Goal: Task Accomplishment & Management: Manage account settings

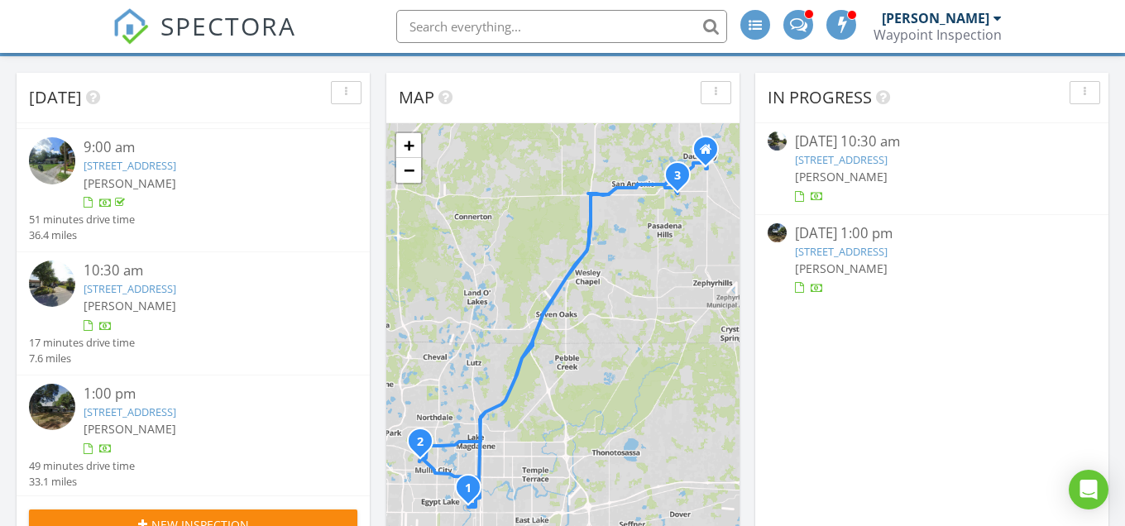
scroll to position [154, 0]
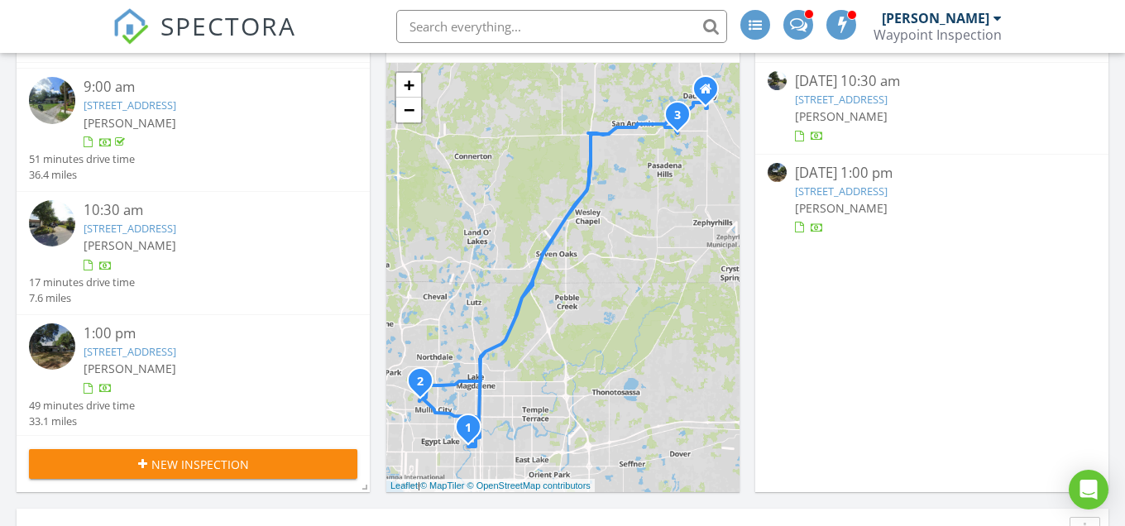
click at [176, 228] on link "11379 Brookgreen Dr, Tampa, FL 33624" at bounding box center [130, 228] width 93 height 15
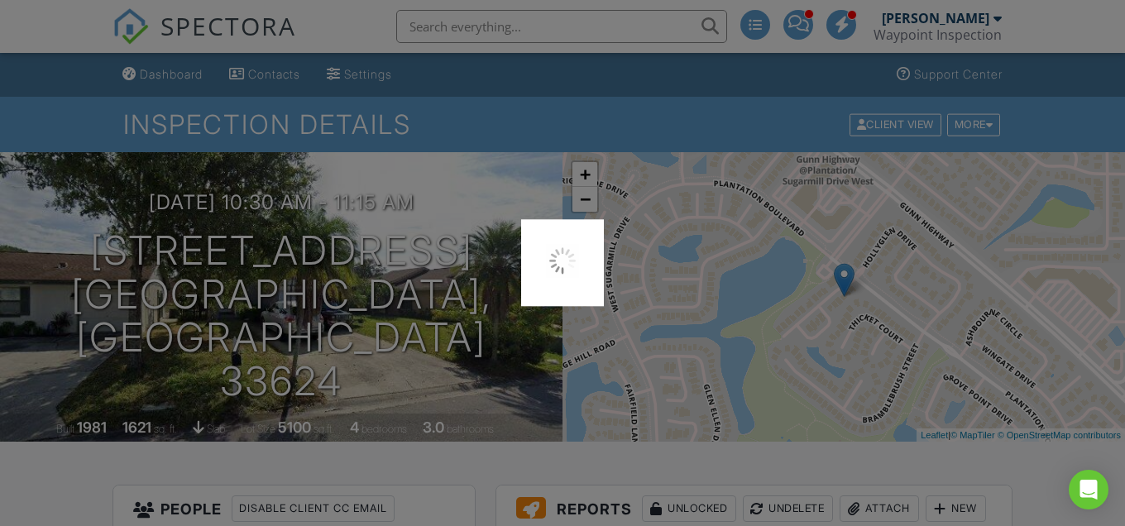
scroll to position [470, 0]
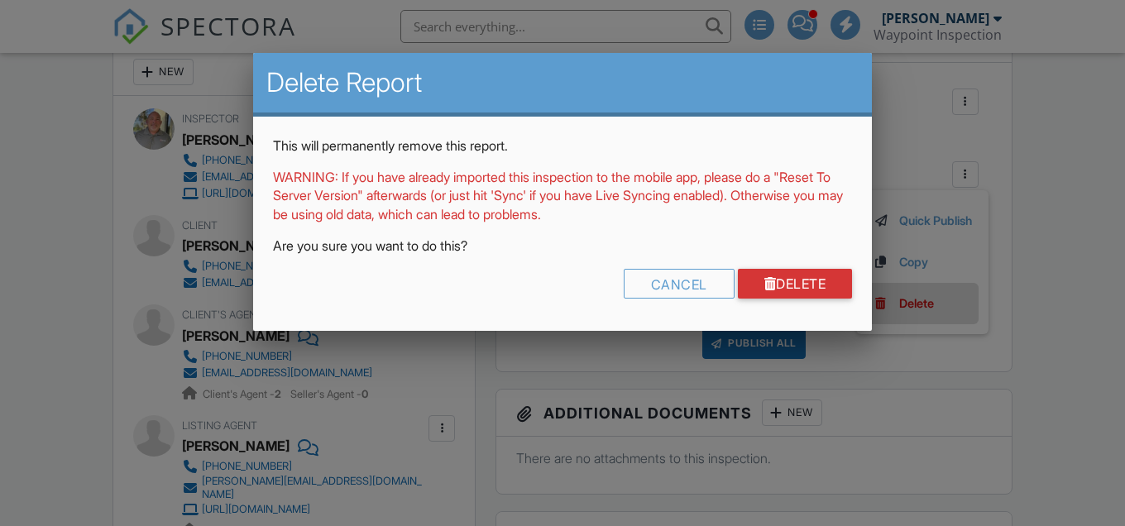
scroll to position [470, 0]
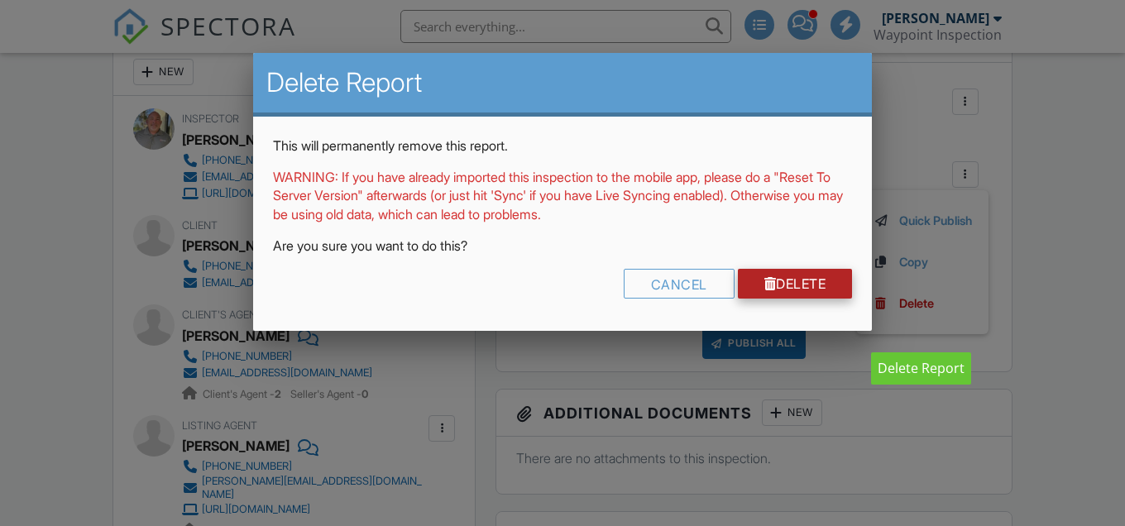
click at [831, 285] on link "Delete" at bounding box center [795, 284] width 115 height 30
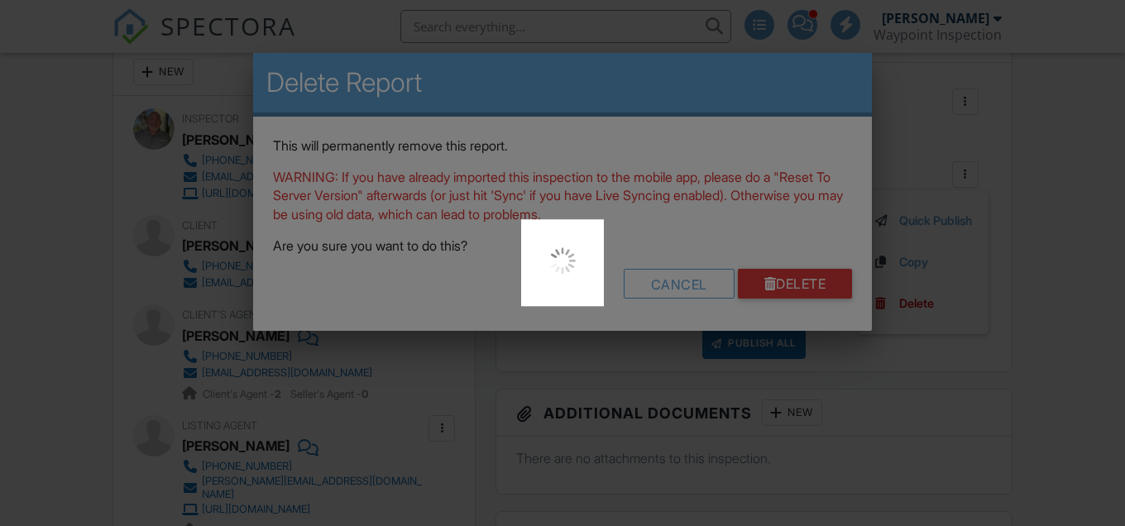
scroll to position [0, 0]
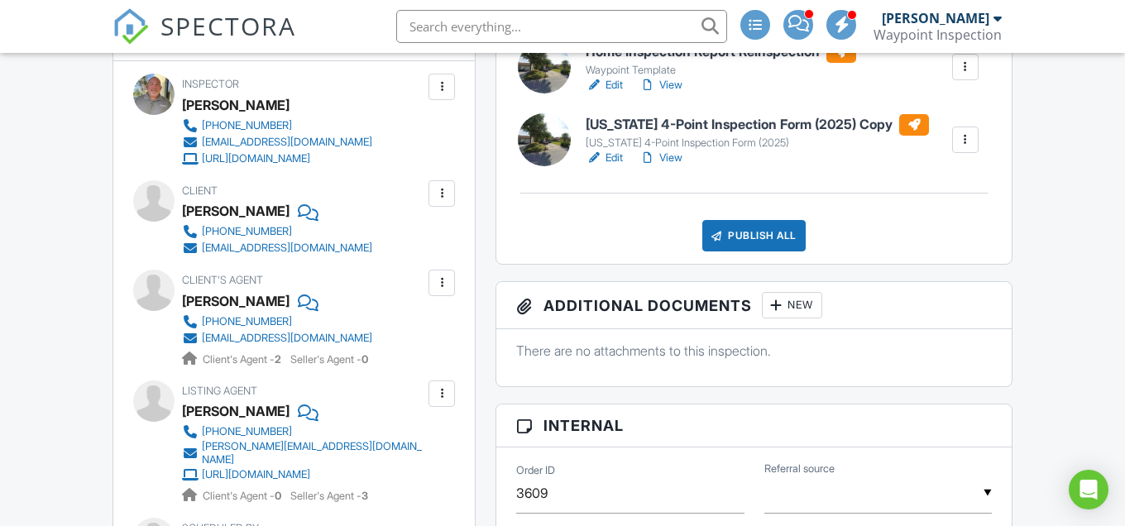
click at [185, 26] on span "SPECTORA" at bounding box center [228, 25] width 136 height 35
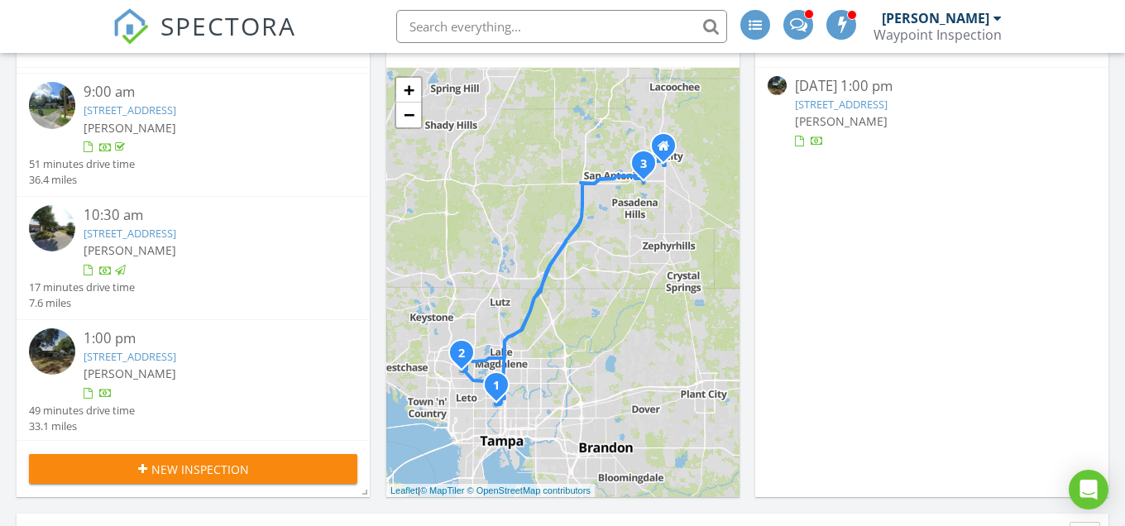
scroll to position [155, 0]
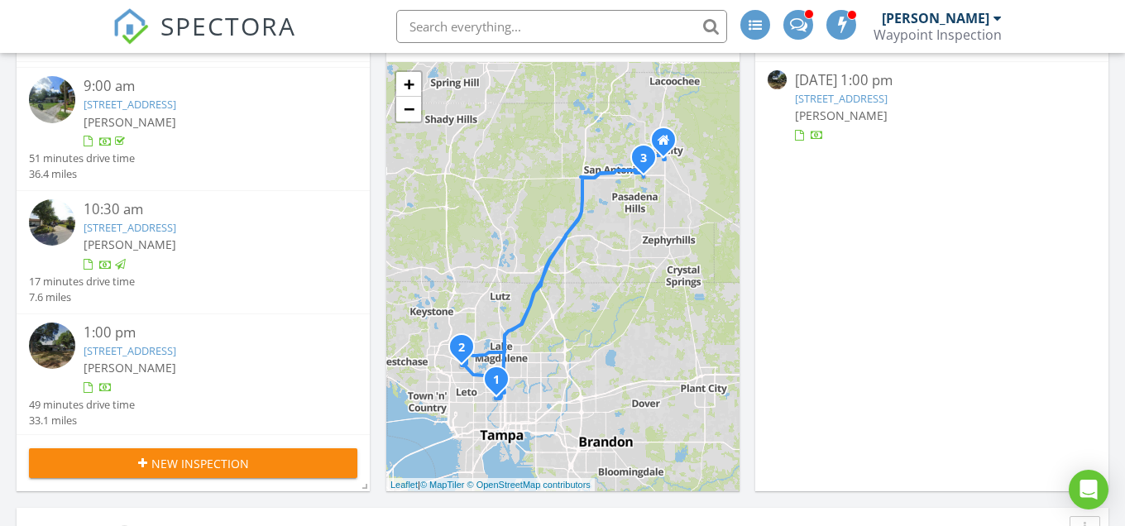
click at [176, 353] on link "35836 Lakeshore Dr, Dade City, FL 33525" at bounding box center [130, 350] width 93 height 15
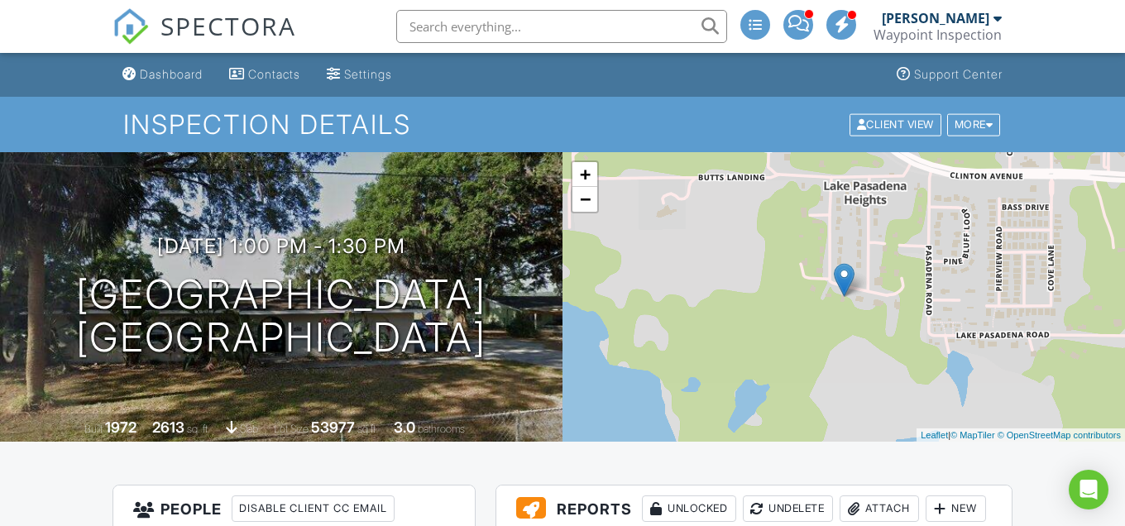
scroll to position [376, 0]
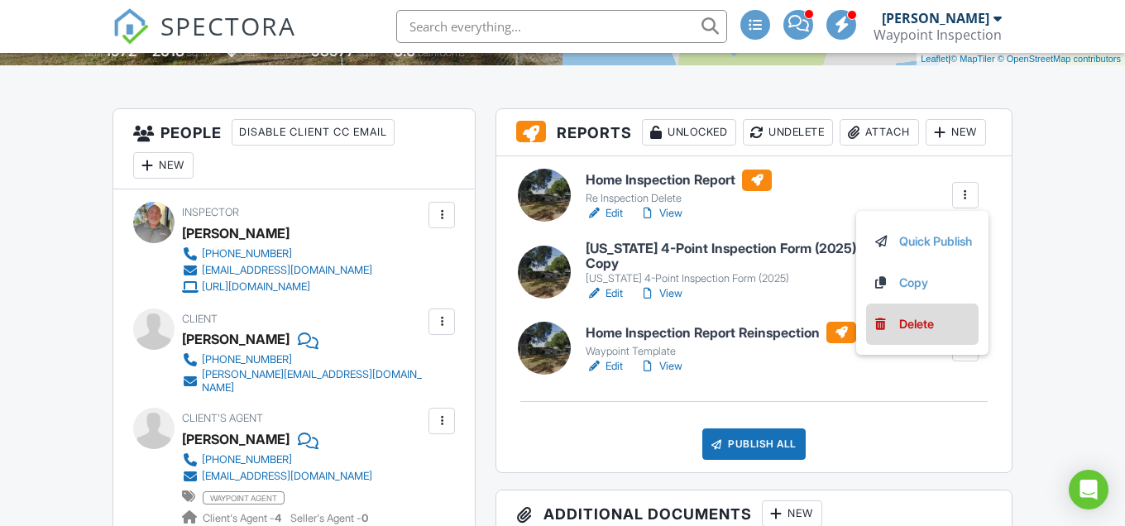
click at [918, 333] on div "Delete" at bounding box center [916, 324] width 35 height 18
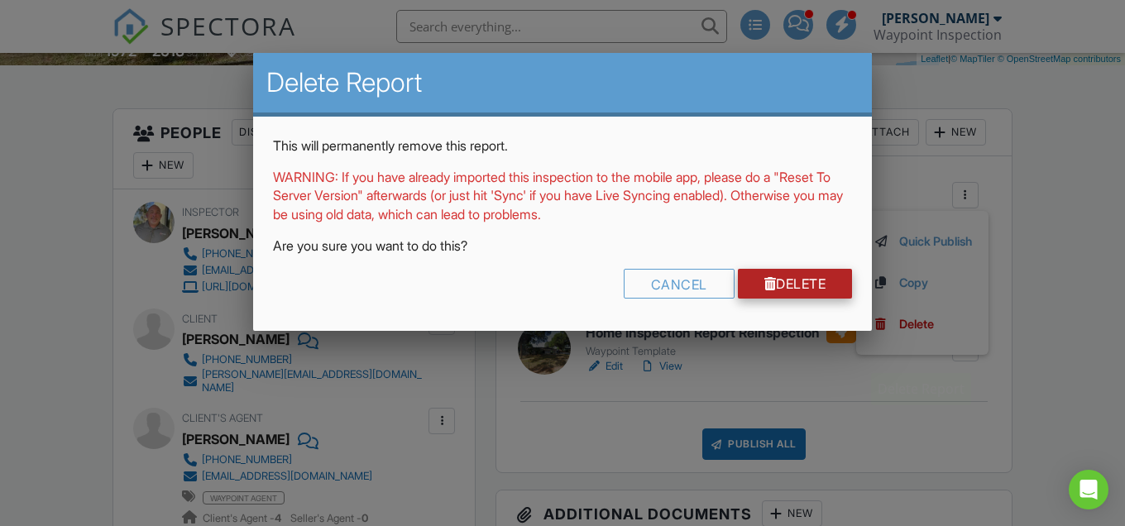
click at [825, 278] on link "Delete" at bounding box center [795, 284] width 115 height 30
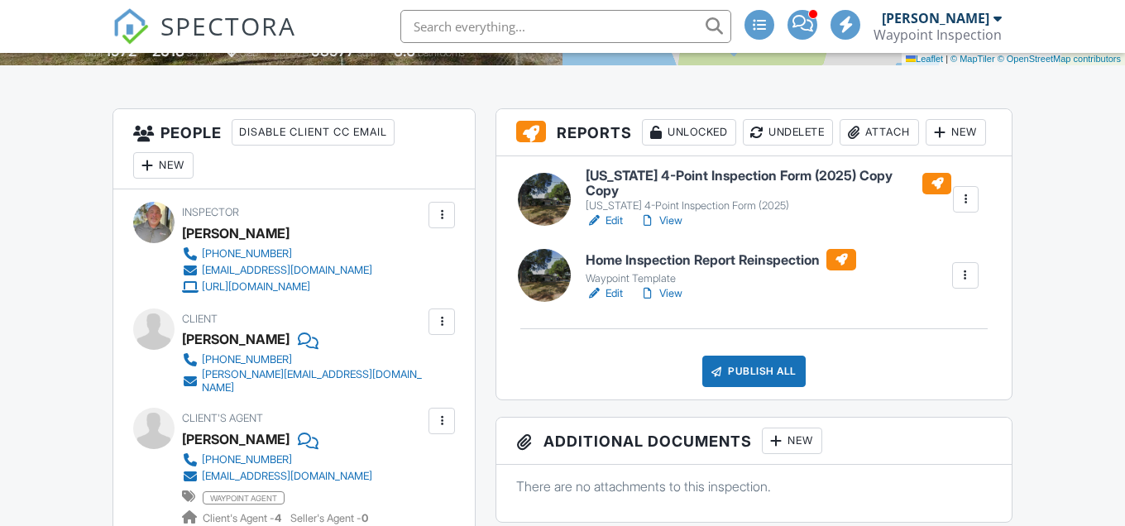
click at [156, 17] on div "SPECTORA" at bounding box center [205, 26] width 184 height 53
click at [204, 29] on span "SPECTORA" at bounding box center [228, 25] width 136 height 35
